Goal: Information Seeking & Learning: Learn about a topic

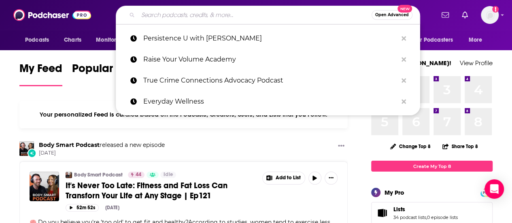
click at [231, 13] on input "Search podcasts, credits, & more..." at bounding box center [255, 15] width 234 height 13
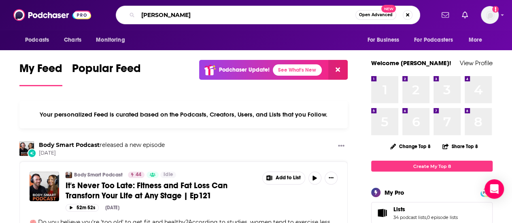
type input "[PERSON_NAME]"
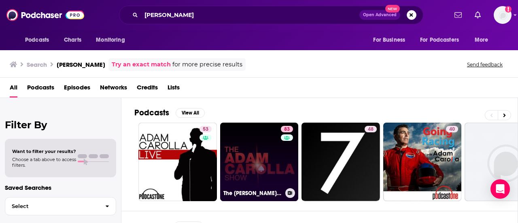
click at [244, 151] on link "83 The [PERSON_NAME] Show" at bounding box center [259, 162] width 79 height 79
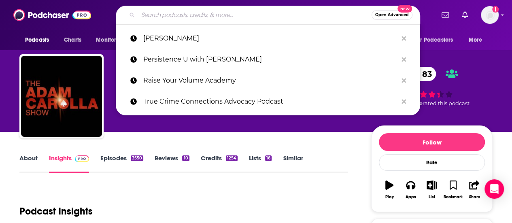
click at [230, 16] on input "Search podcasts, credits, & more..." at bounding box center [255, 15] width 234 height 13
paste input "Axelbank Reports"
type input "Axelbank Reports"
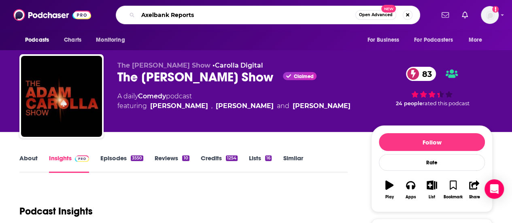
click at [230, 16] on input "Axelbank Reports" at bounding box center [246, 15] width 217 height 13
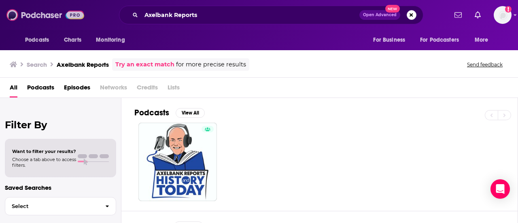
click at [73, 15] on img at bounding box center [45, 14] width 78 height 15
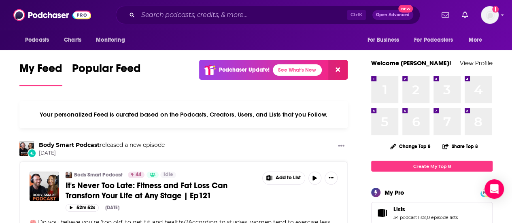
click at [179, 15] on input "Search podcasts, credits, & more..." at bounding box center [242, 15] width 209 height 13
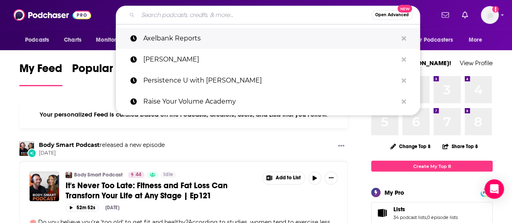
click at [175, 39] on p "Axelbank Reports" at bounding box center [270, 38] width 254 height 21
type input "Axelbank Reports"
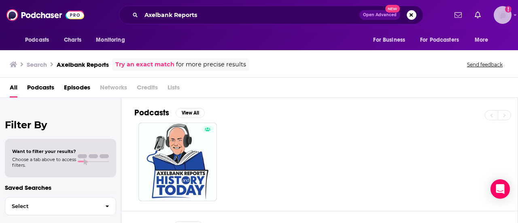
drag, startPoint x: 517, startPoint y: 15, endPoint x: 516, endPoint y: 9, distance: 6.9
click at [512, 9] on div "Podcasts Charts Monitoring Axelbank Reports Open Advanced New For Business For …" at bounding box center [259, 15] width 518 height 30
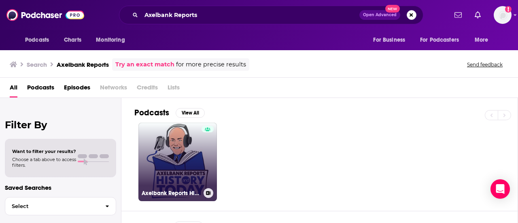
click at [183, 156] on link "Axelbank Reports History and [DATE]" at bounding box center [177, 162] width 79 height 79
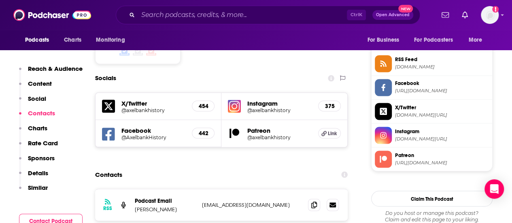
scroll to position [675, 0]
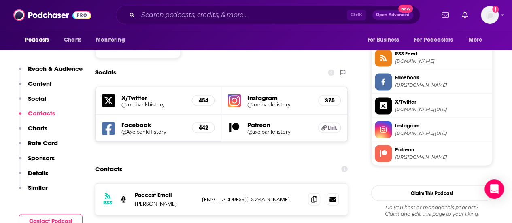
click at [424, 154] on span "[URL][DOMAIN_NAME]" at bounding box center [442, 157] width 94 height 6
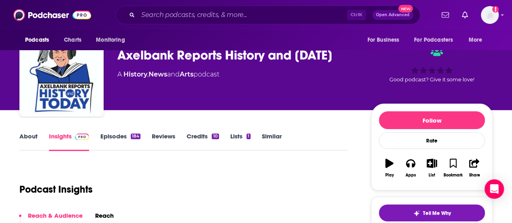
scroll to position [0, 0]
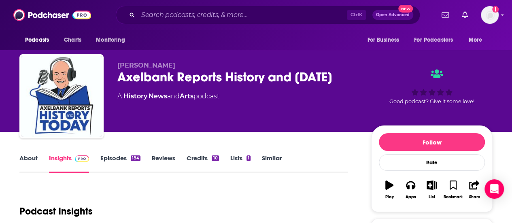
click at [330, 192] on div "Podcast Insights" at bounding box center [180, 206] width 322 height 41
click at [306, 23] on div "Ctrl K Open Advanced New" at bounding box center [268, 15] width 305 height 19
